Goal: Find specific page/section: Find specific page/section

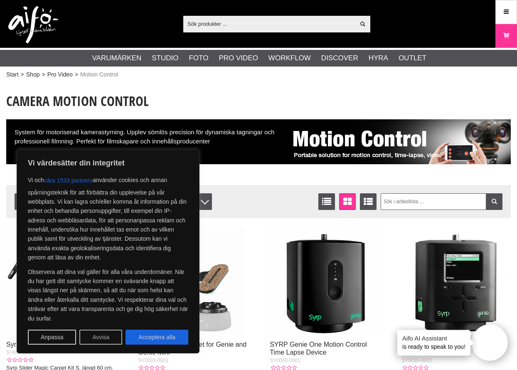
click at [94, 337] on button "Avvisa" at bounding box center [100, 337] width 43 height 15
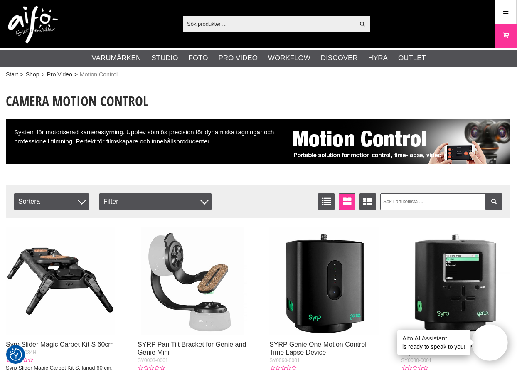
scroll to position [0, 0]
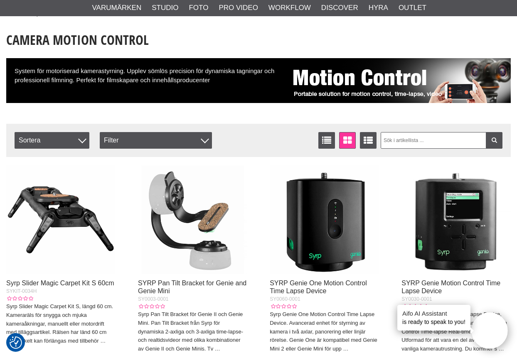
scroll to position [16, 0]
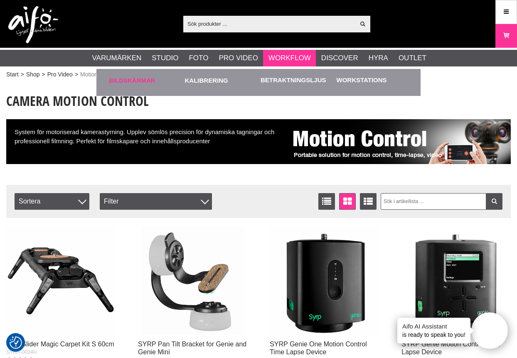
click at [145, 79] on link "Bildskärmar" at bounding box center [145, 80] width 72 height 23
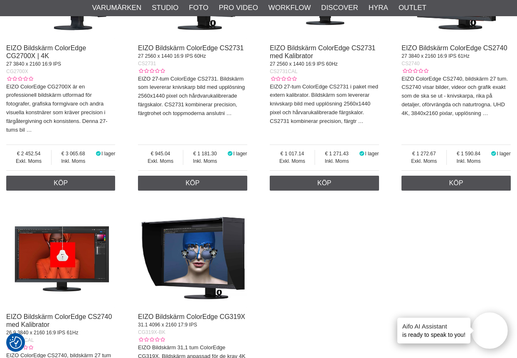
scroll to position [719, 0]
